Goal: Task Accomplishment & Management: Manage account settings

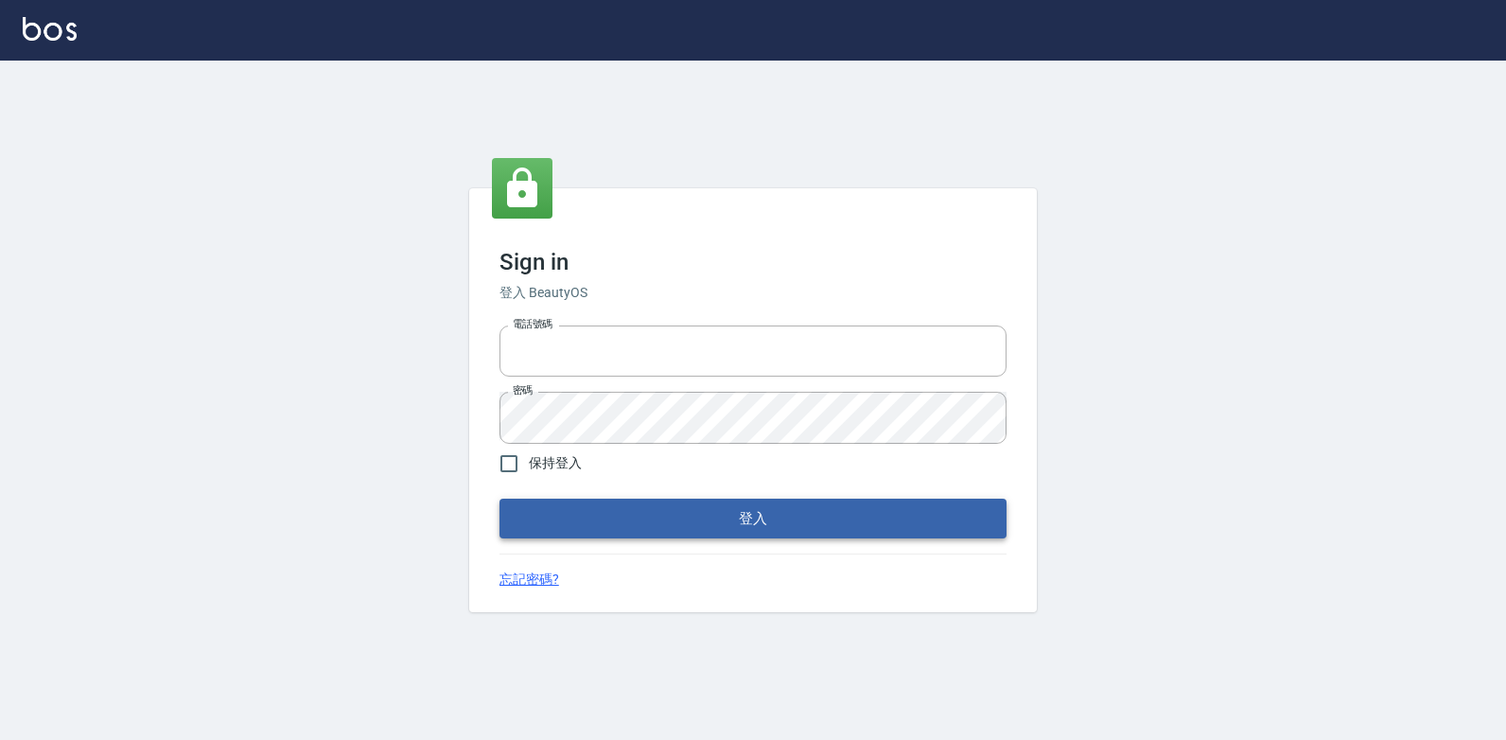
type input "047265856"
click at [623, 534] on button "登入" at bounding box center [753, 519] width 507 height 40
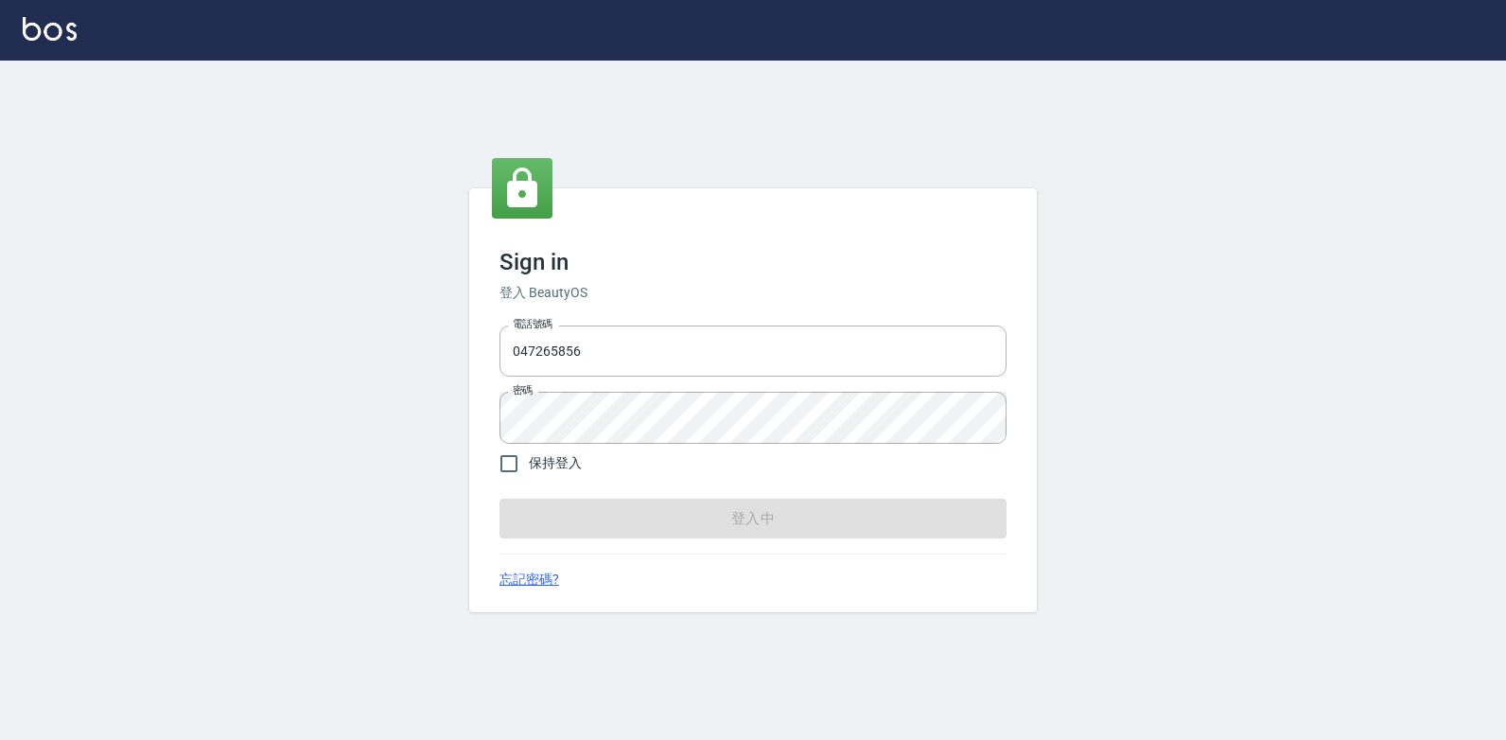
click at [623, 531] on form "電話號碼 [PHONE_NUMBER] 電話號碼 密碼 密碼 保持登入 登入中" at bounding box center [753, 428] width 507 height 220
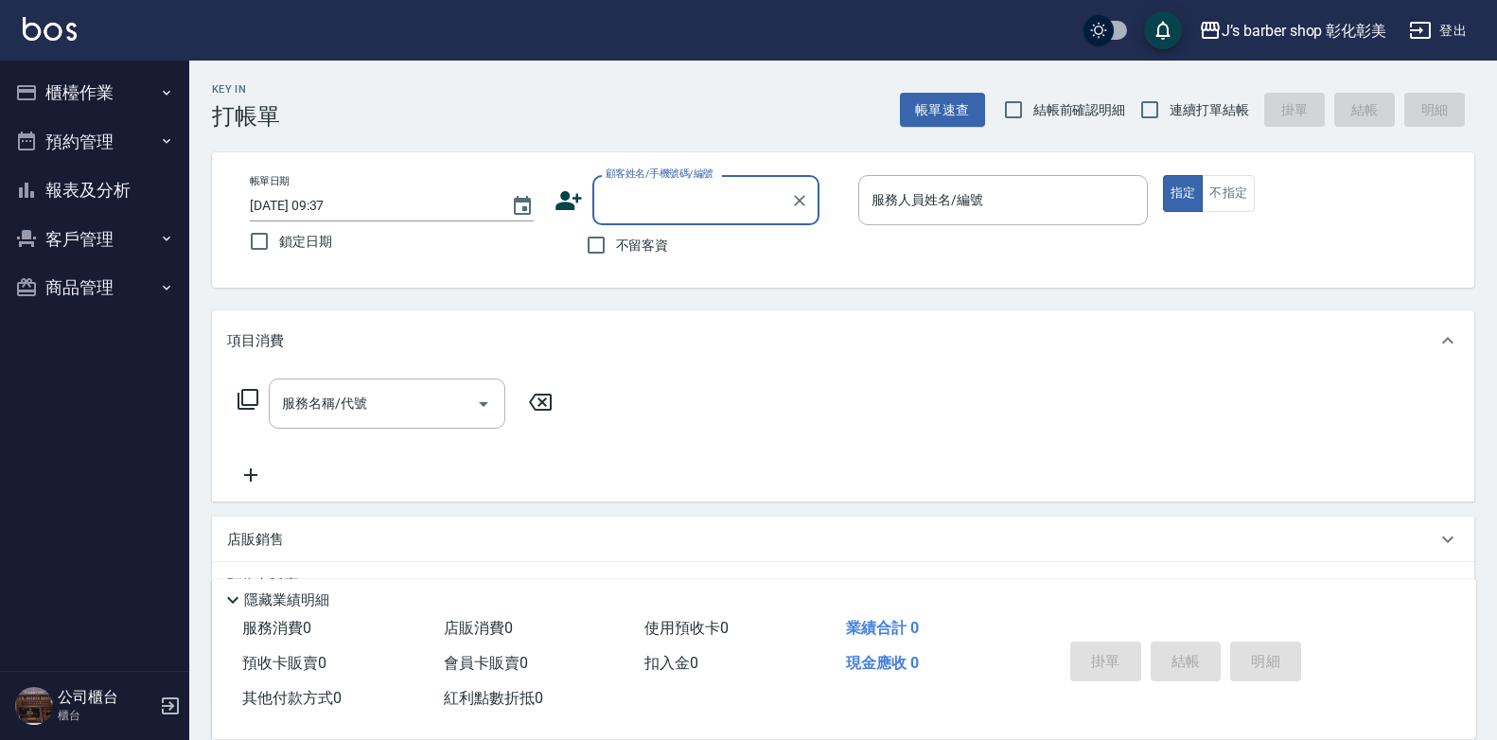
click at [90, 103] on button "櫃檯作業" at bounding box center [95, 92] width 174 height 49
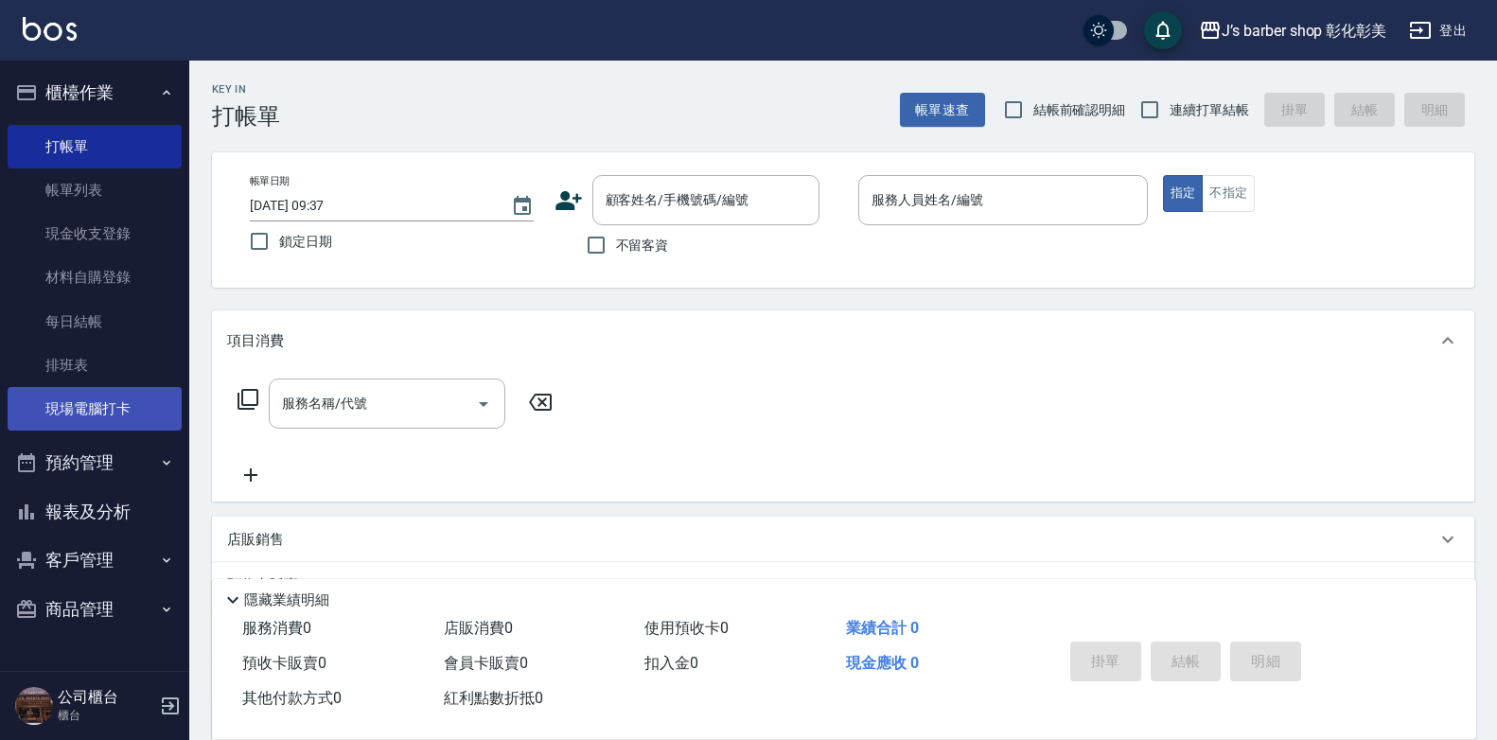
click at [118, 412] on link "現場電腦打卡" at bounding box center [95, 409] width 174 height 44
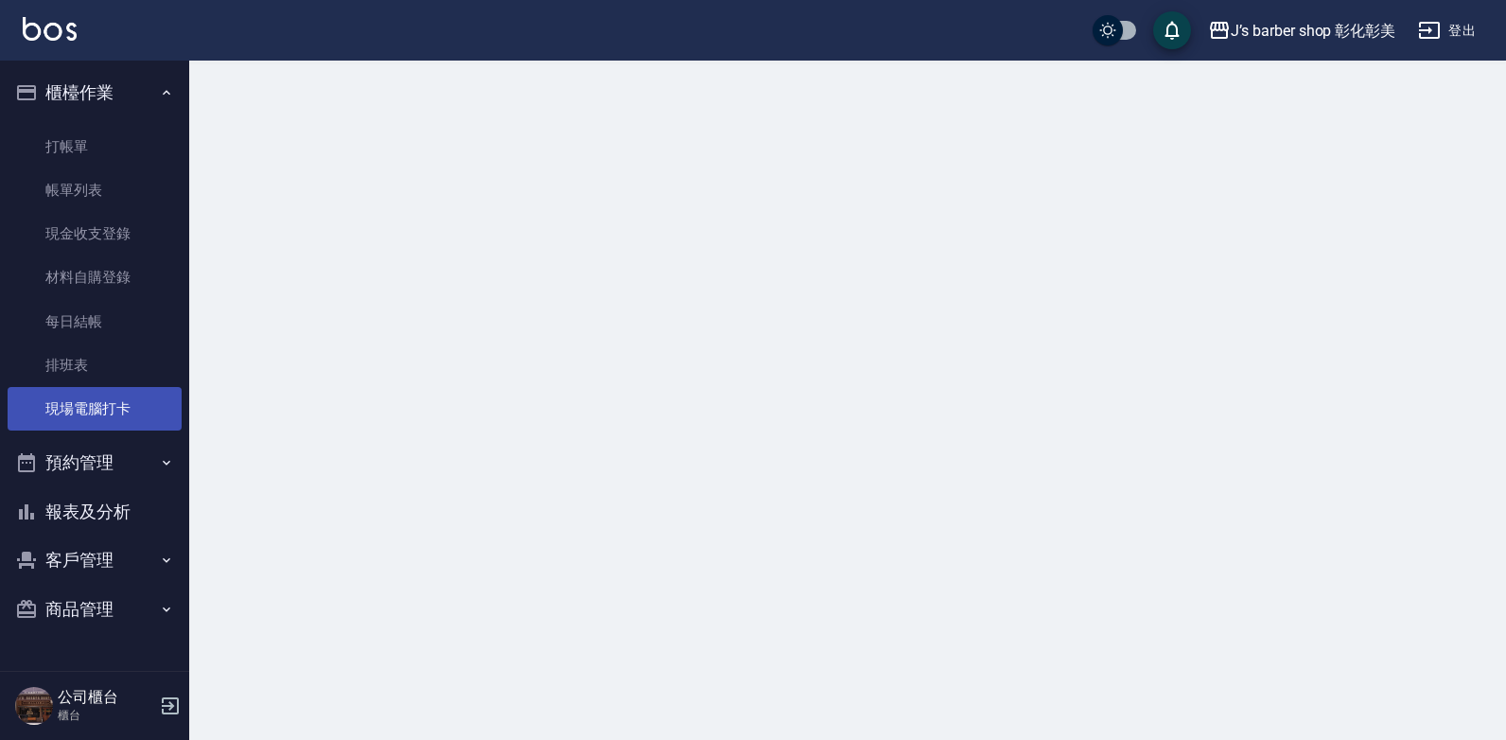
click at [118, 412] on link "現場電腦打卡" at bounding box center [95, 409] width 174 height 44
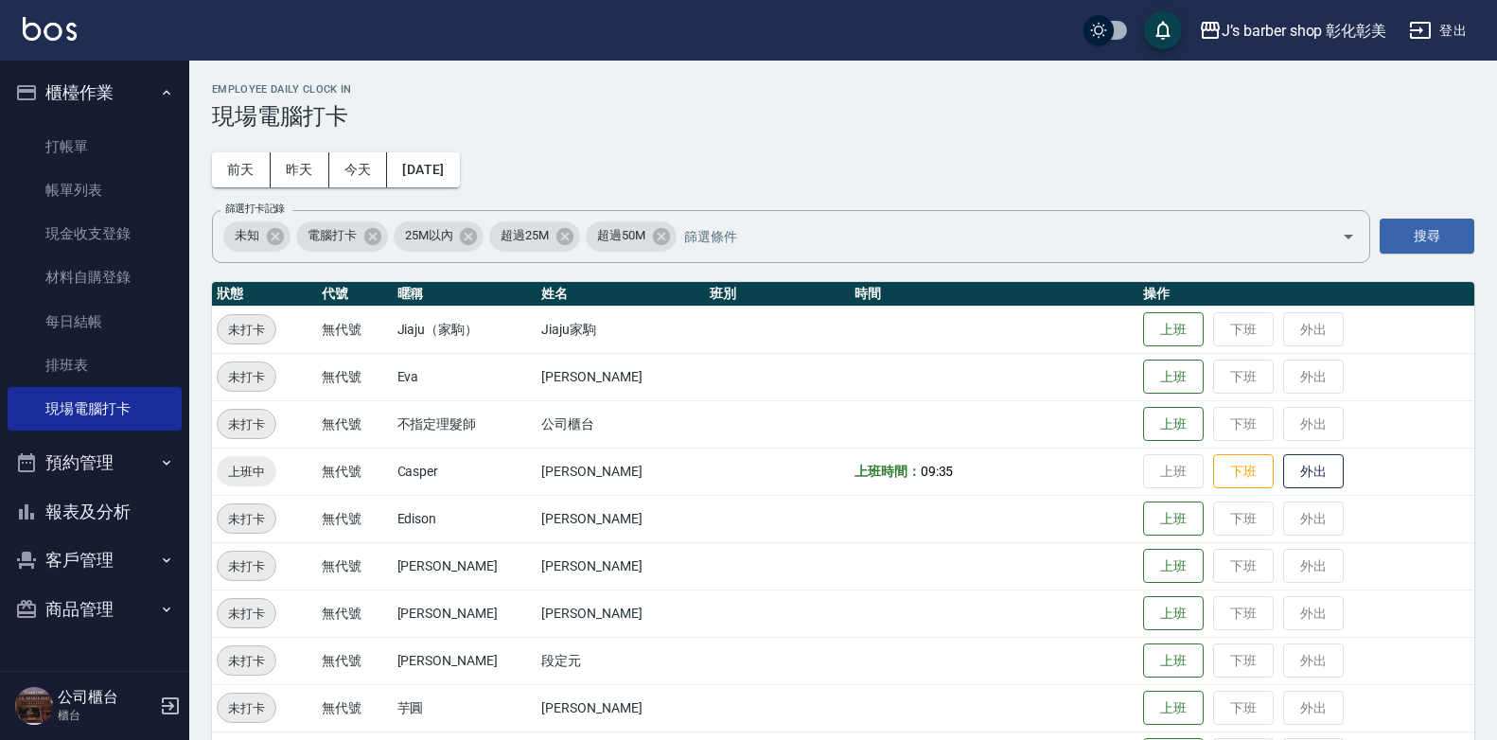
click at [139, 466] on button "預約管理" at bounding box center [95, 462] width 174 height 49
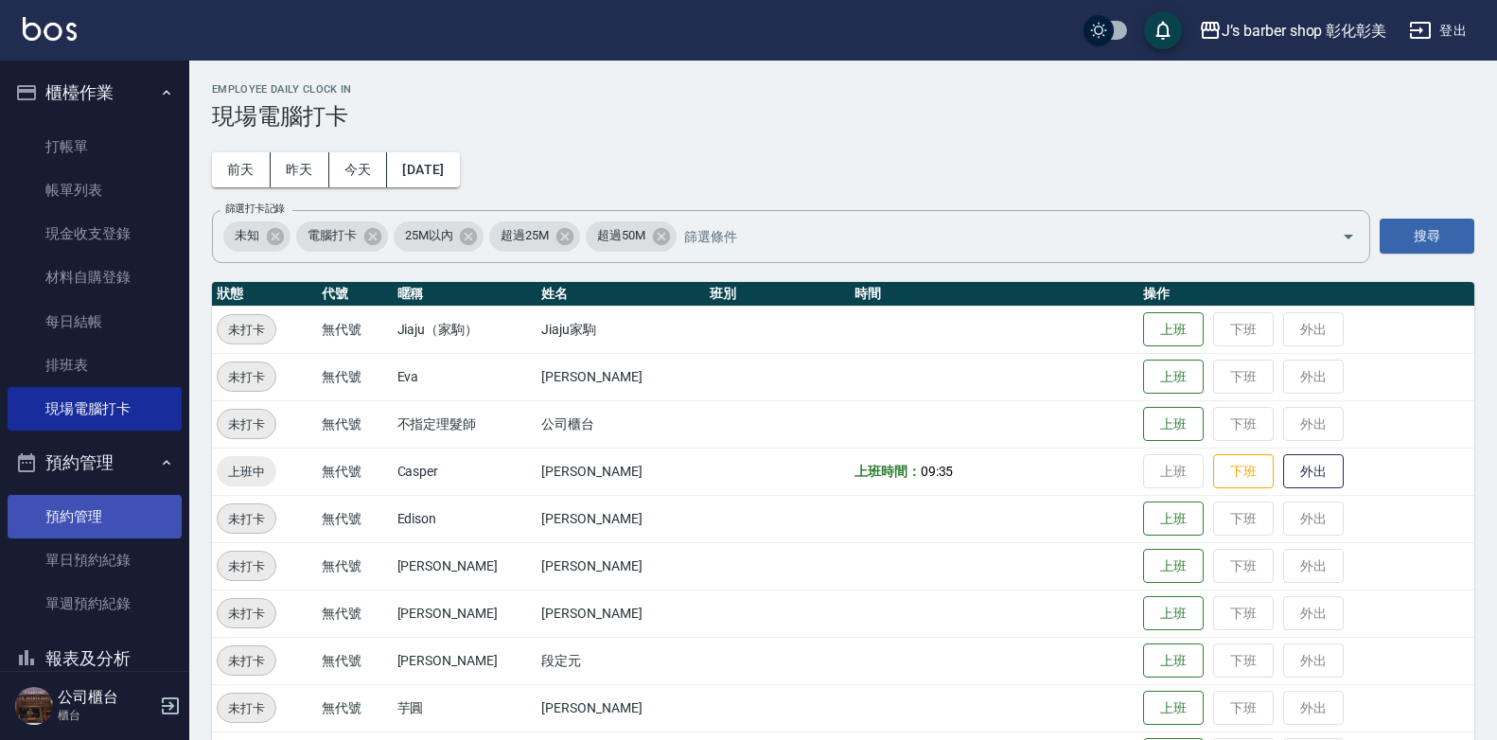
click at [130, 517] on link "預約管理" at bounding box center [95, 517] width 174 height 44
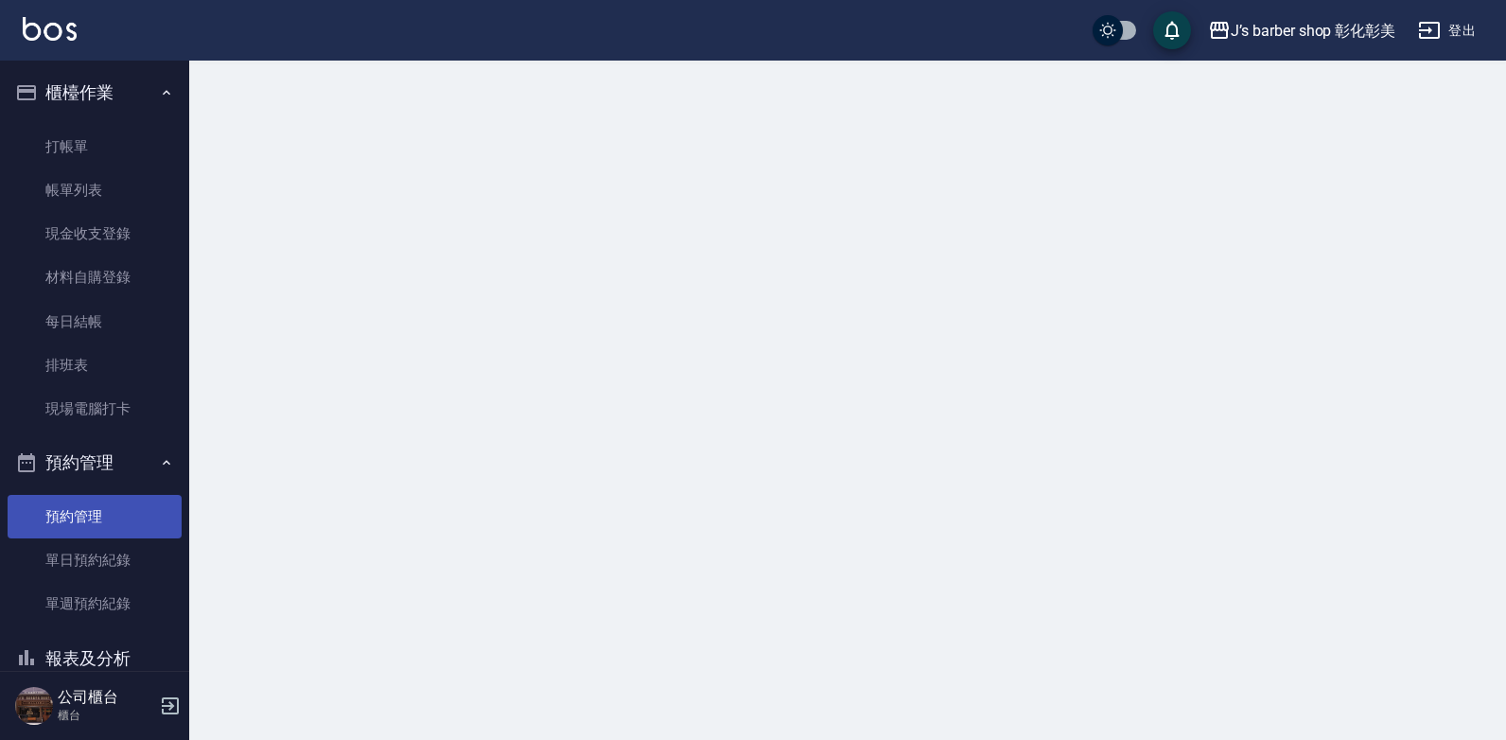
click at [130, 517] on link "預約管理" at bounding box center [95, 517] width 174 height 44
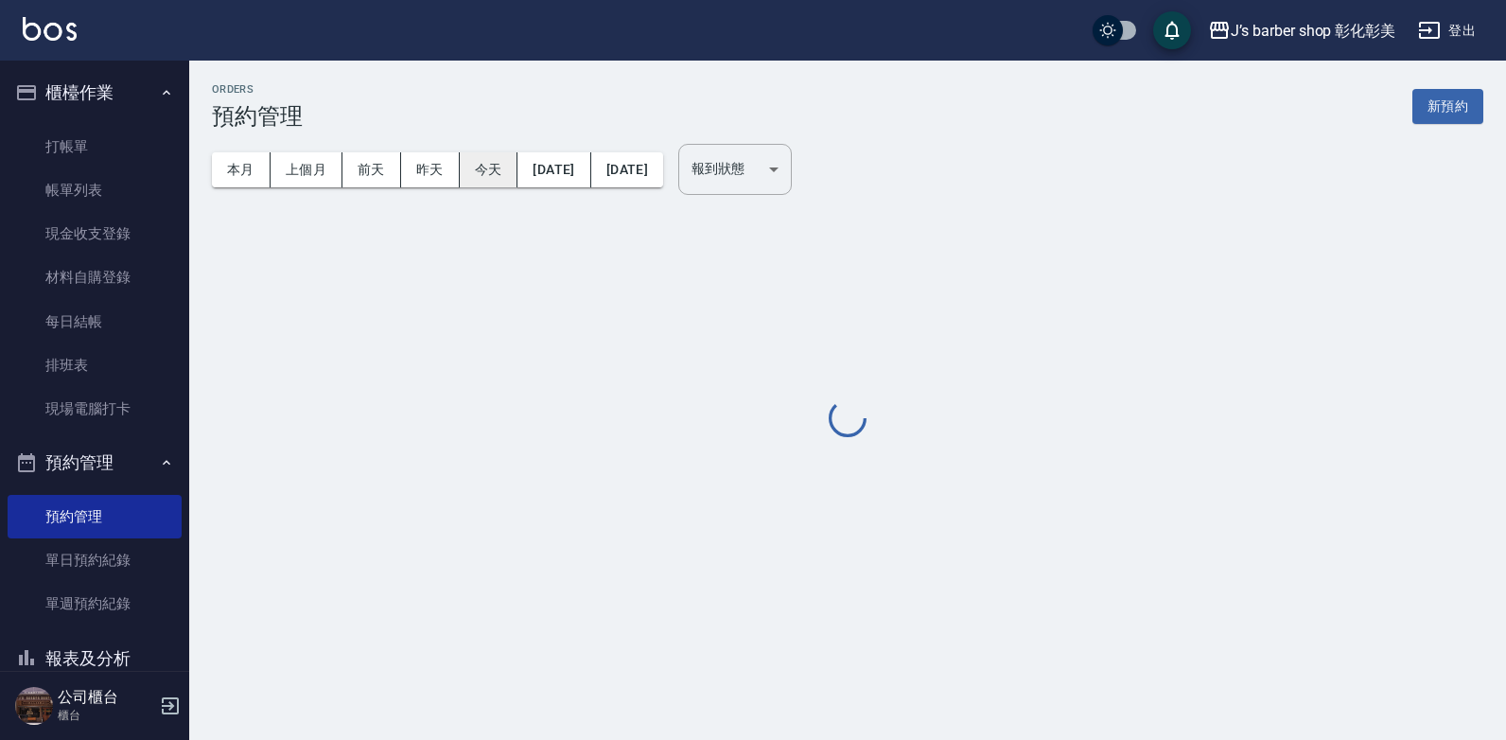
click at [482, 163] on button "今天" at bounding box center [489, 169] width 59 height 35
click at [482, 167] on button "今天" at bounding box center [489, 169] width 59 height 35
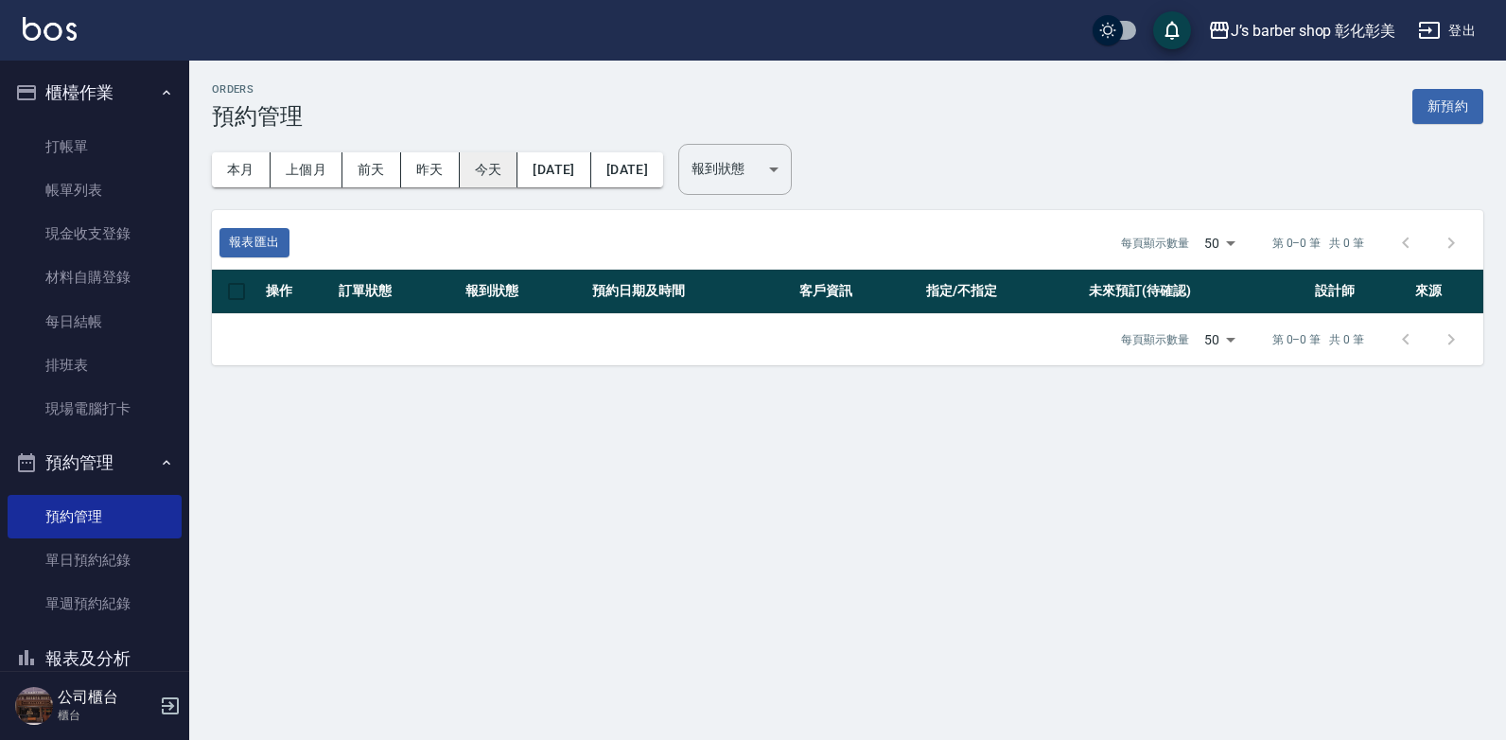
click at [499, 167] on button "今天" at bounding box center [489, 169] width 59 height 35
click at [564, 166] on button "[DATE]" at bounding box center [553, 169] width 73 height 35
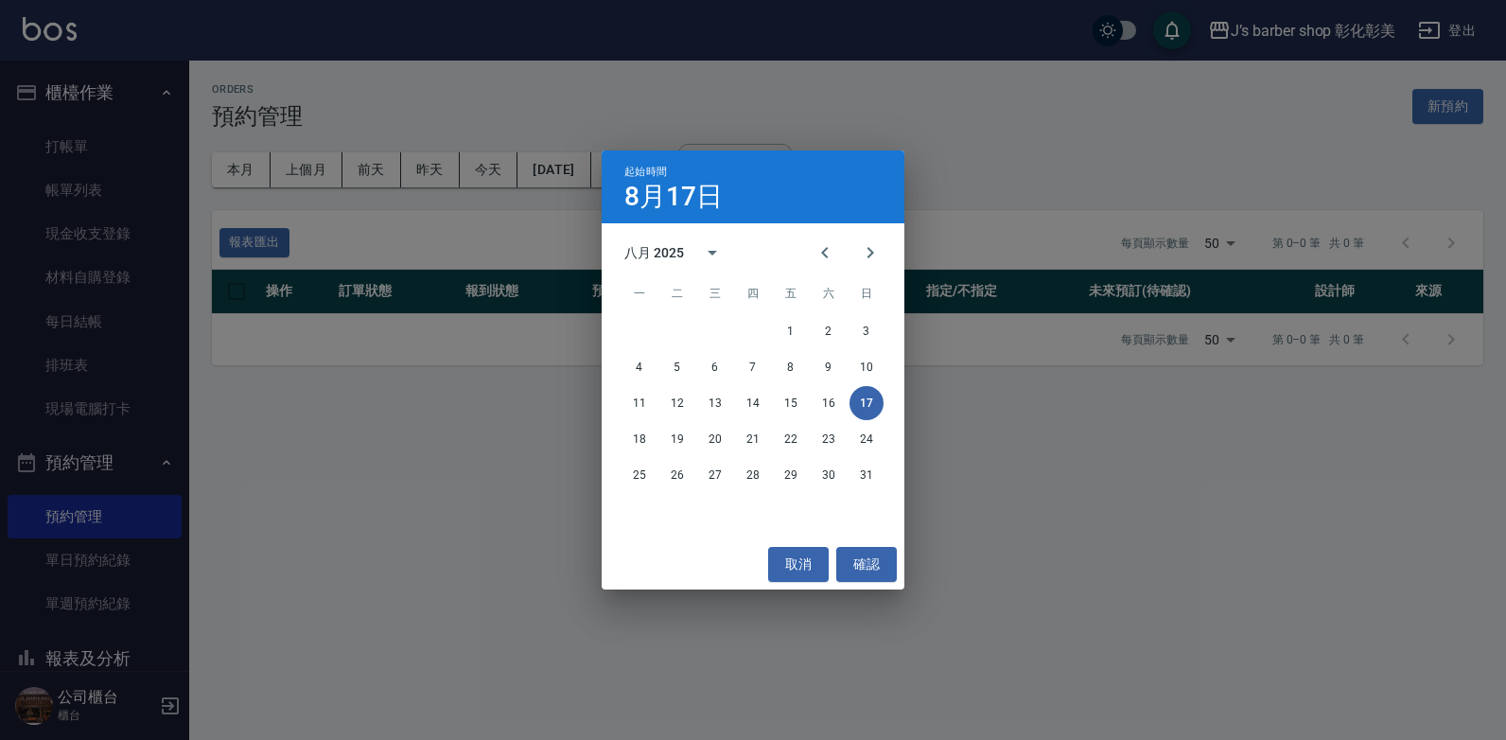
drag, startPoint x: 1013, startPoint y: 152, endPoint x: 555, endPoint y: 132, distance: 458.3
click at [1010, 152] on div "起始時間 [DATE] 八月 2025 一 二 三 四 五 六 日 1 2 3 4 5 6 7 8 9 10 11 12 13 14 15 16 17 18 …" at bounding box center [753, 370] width 1506 height 740
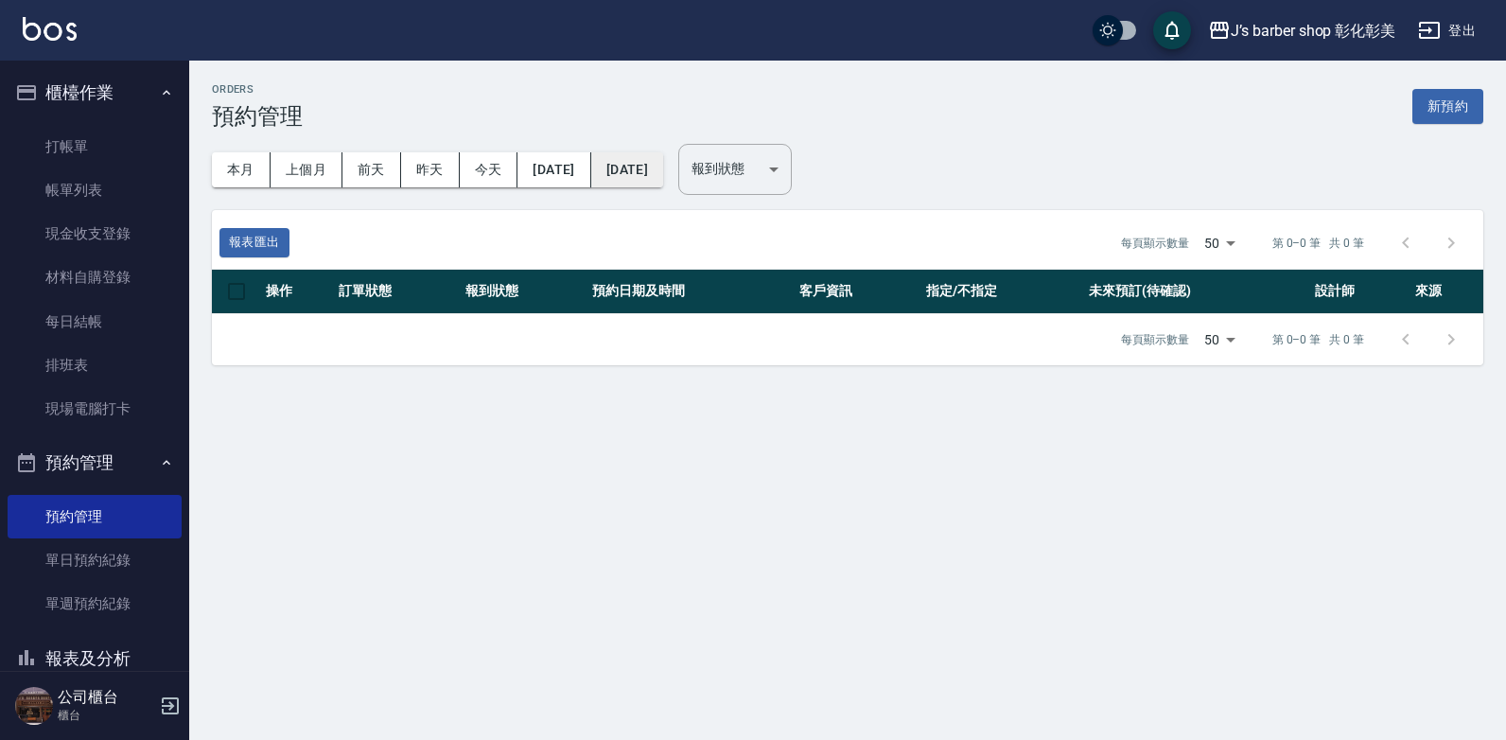
click at [645, 161] on button "[DATE]" at bounding box center [627, 169] width 72 height 35
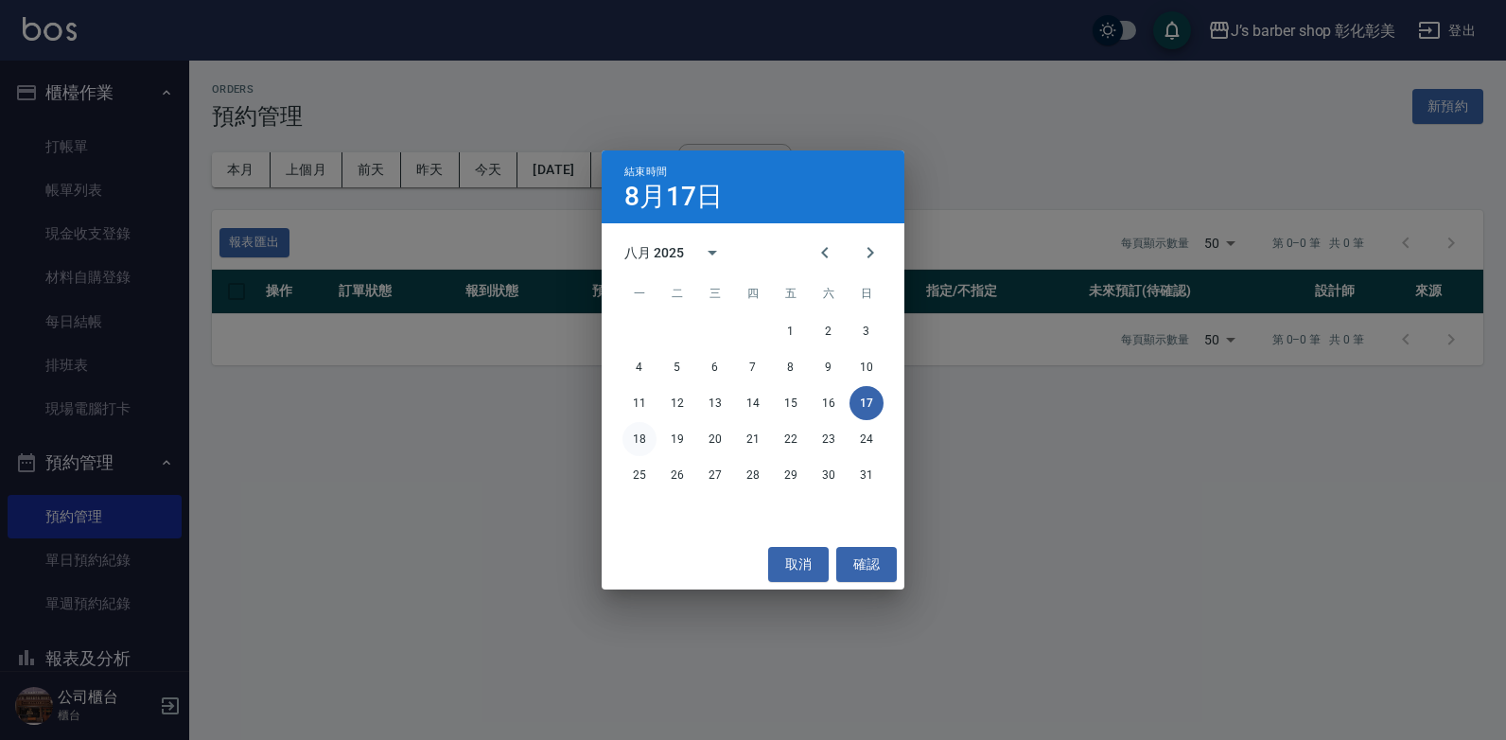
click at [639, 434] on button "18" at bounding box center [639, 439] width 34 height 34
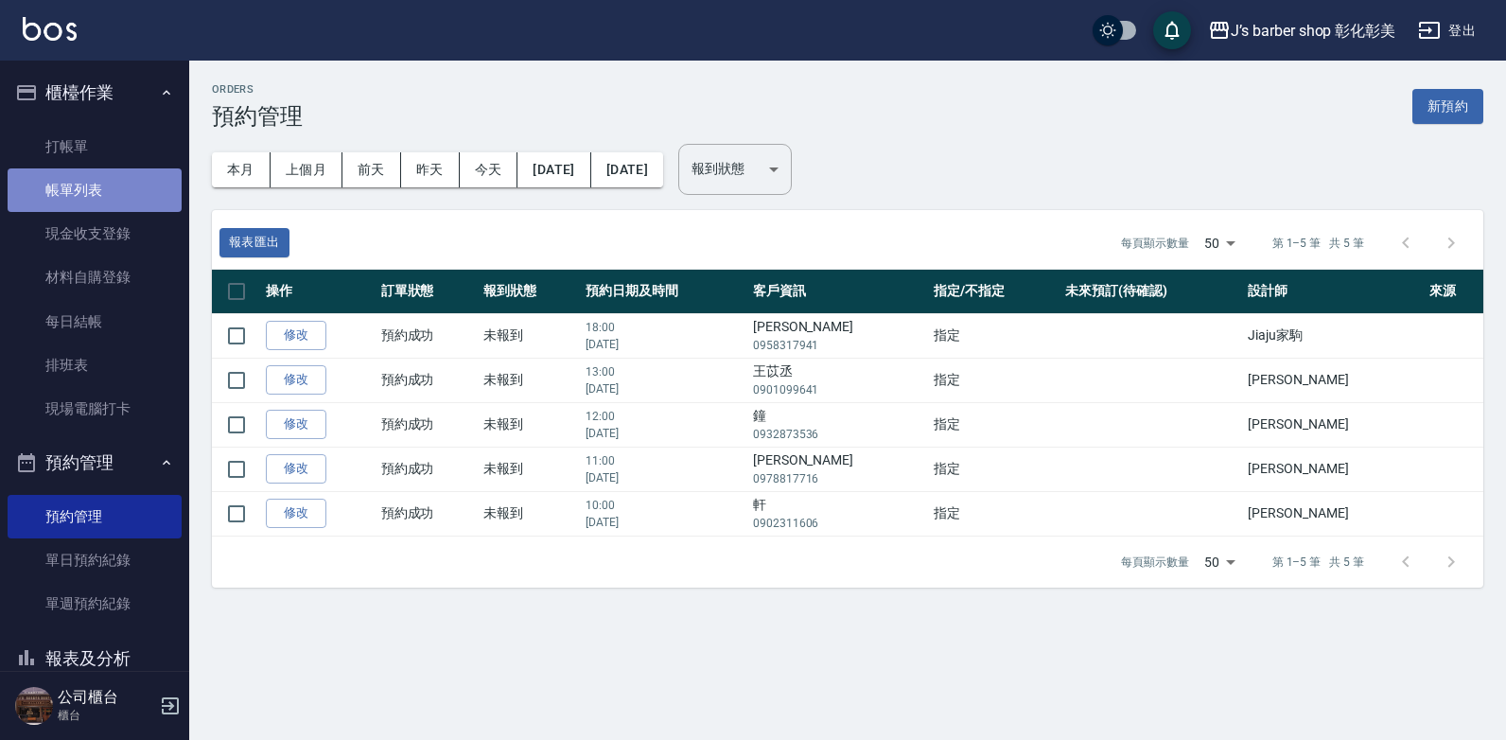
click at [96, 190] on link "帳單列表" at bounding box center [95, 190] width 174 height 44
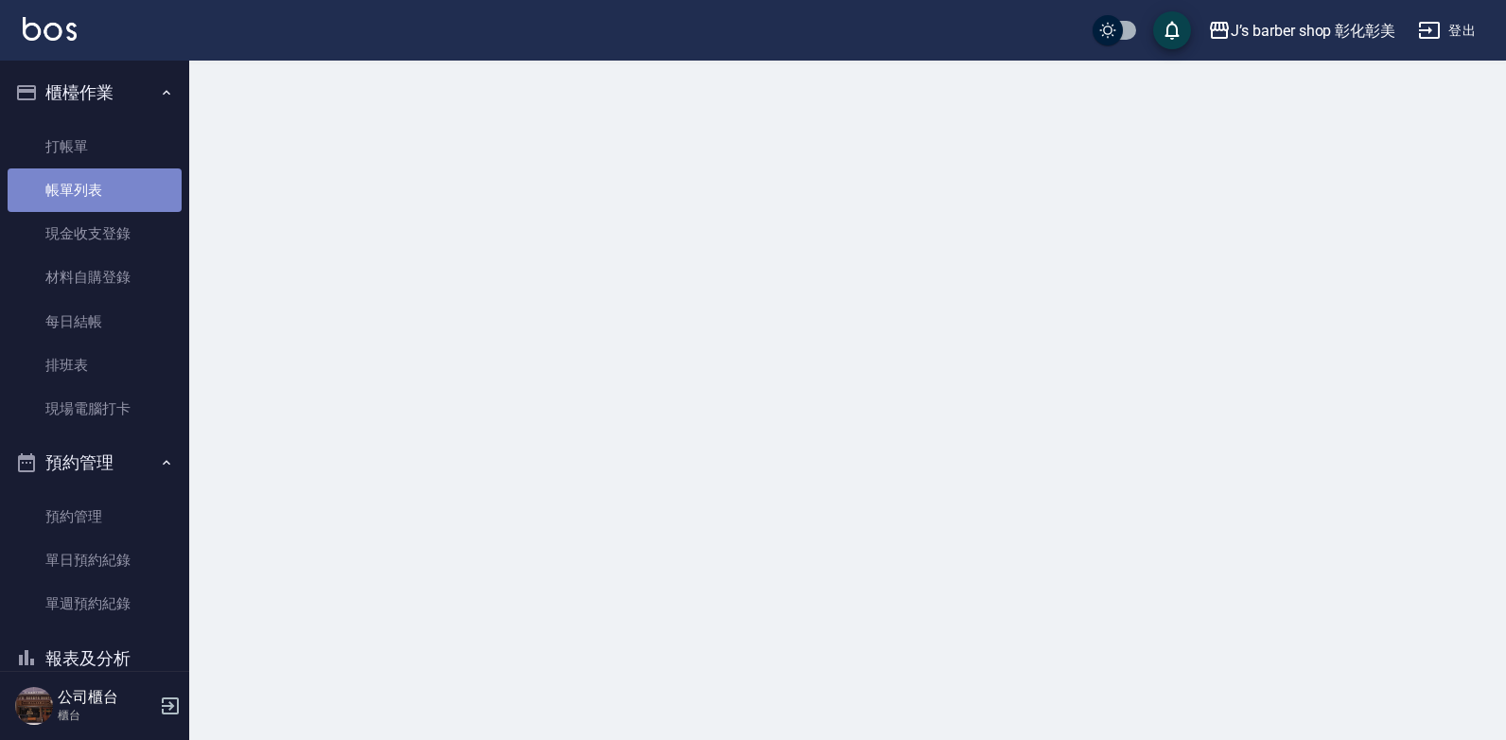
click at [96, 190] on link "帳單列表" at bounding box center [95, 190] width 174 height 44
